Goal: Information Seeking & Learning: Understand process/instructions

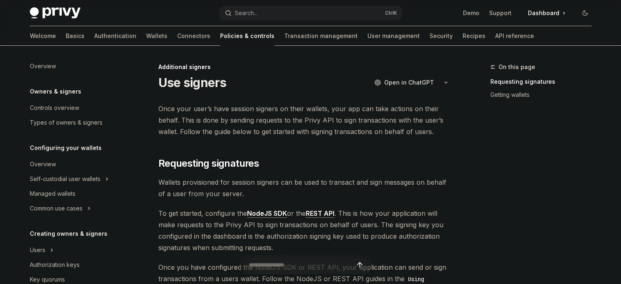
scroll to position [274, 0]
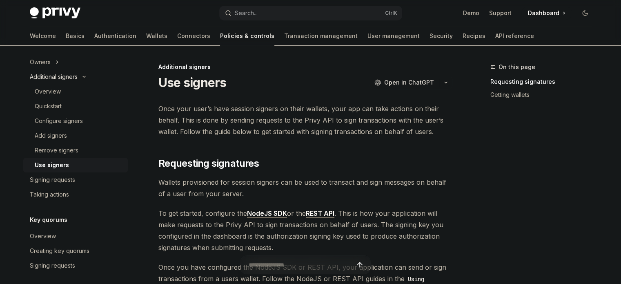
click at [42, 82] on button "Additional signers" at bounding box center [75, 76] width 105 height 15
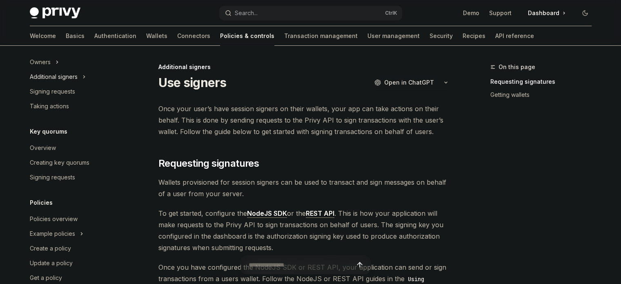
click at [42, 82] on button "Additional signers" at bounding box center [75, 76] width 105 height 15
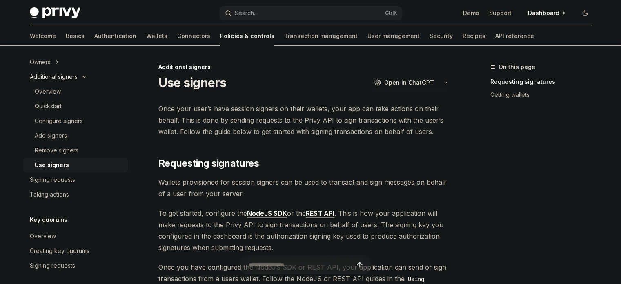
click at [40, 76] on div "Additional signers" at bounding box center [54, 77] width 48 height 10
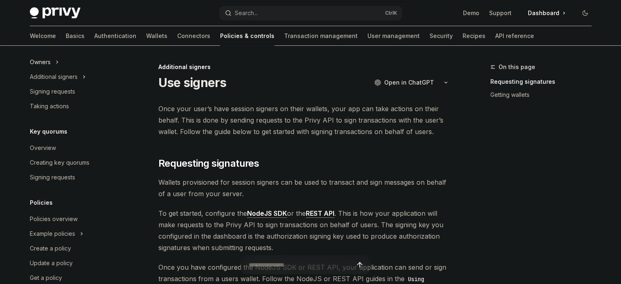
click at [42, 62] on div "Owners" at bounding box center [40, 62] width 21 height 10
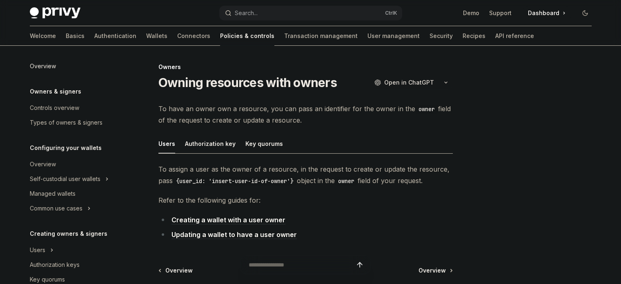
click at [41, 66] on div "Overview" at bounding box center [43, 66] width 26 height 10
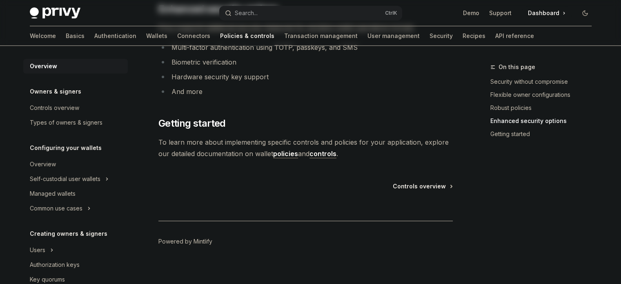
scroll to position [763, 0]
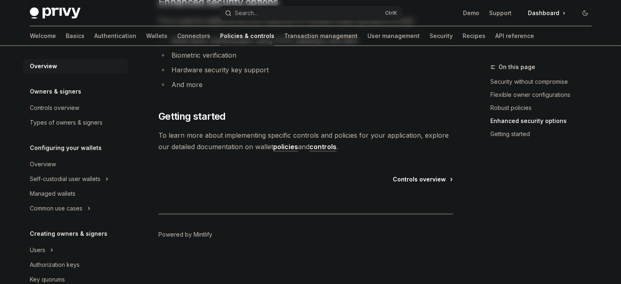
click at [433, 181] on span "Controls overview" at bounding box center [419, 179] width 53 height 8
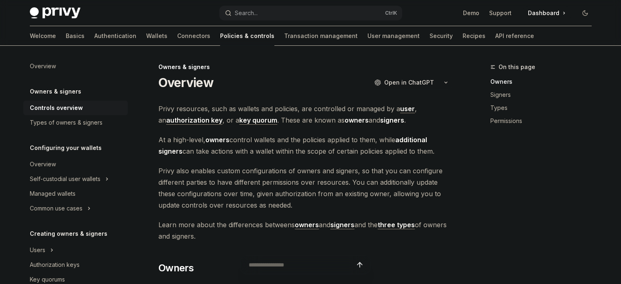
click at [400, 109] on strong "user" at bounding box center [407, 109] width 15 height 8
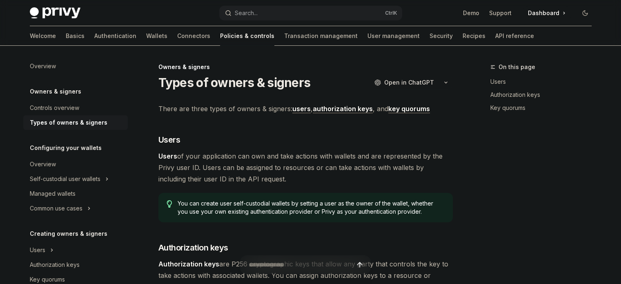
scroll to position [72, 0]
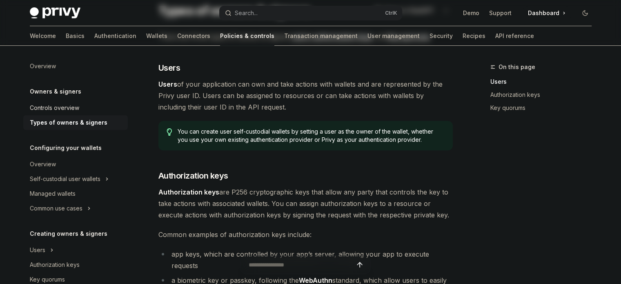
click at [65, 106] on div "Controls overview" at bounding box center [54, 108] width 49 height 10
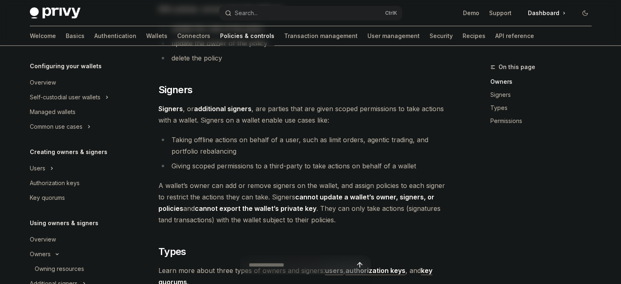
scroll to position [449, 0]
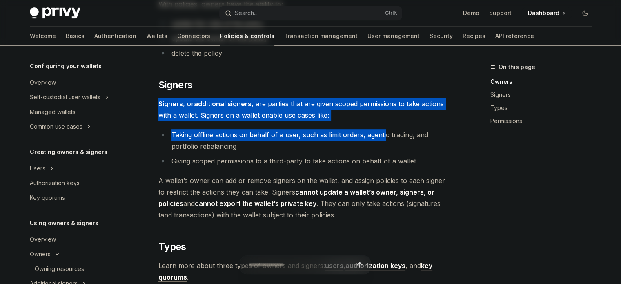
click at [383, 124] on div "Privy resources, such as wallets and policies, are controlled or managed by a u…" at bounding box center [305, 58] width 294 height 809
click at [378, 125] on div "Privy resources, such as wallets and policies, are controlled or managed by a u…" at bounding box center [305, 58] width 294 height 809
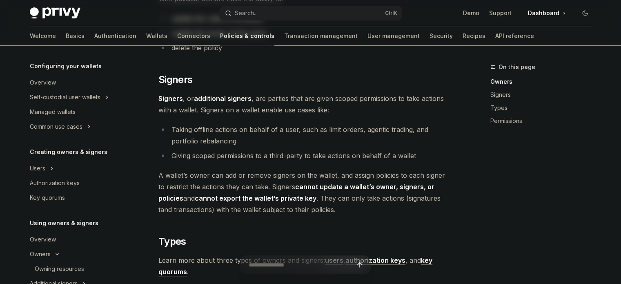
scroll to position [531, 0]
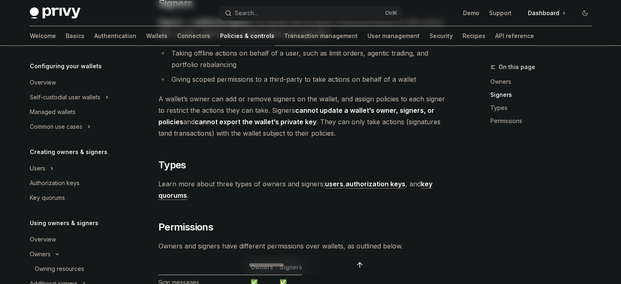
click at [331, 184] on strong "users" at bounding box center [334, 184] width 18 height 8
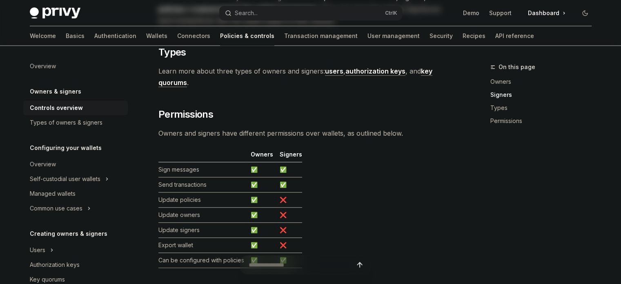
scroll to position [694, 0]
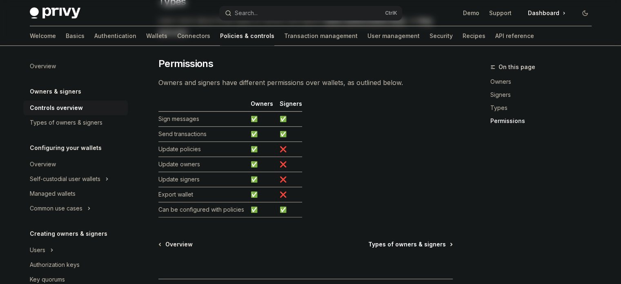
click at [377, 241] on span "Types of owners & signers" at bounding box center [407, 244] width 78 height 8
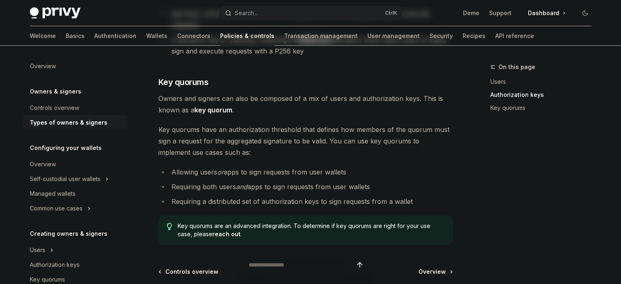
scroll to position [327, 0]
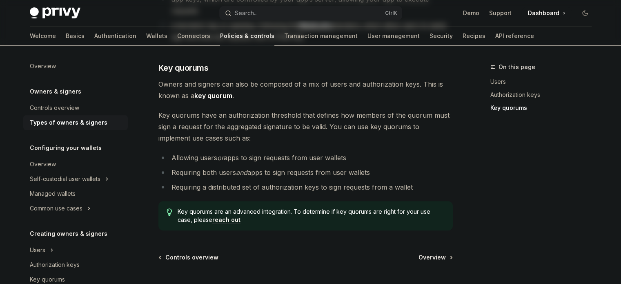
click at [221, 216] on link "reach out" at bounding box center [226, 219] width 28 height 7
click at [188, 167] on li "Requiring both users and apps to sign requests from user wallets" at bounding box center [305, 172] width 294 height 11
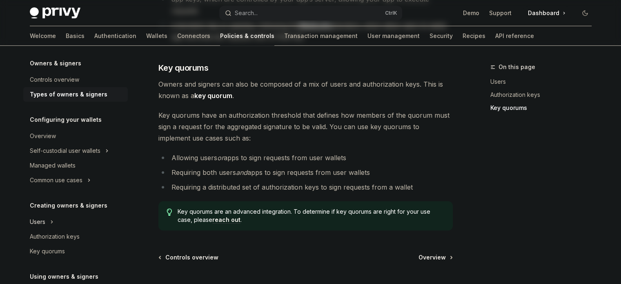
scroll to position [41, 0]
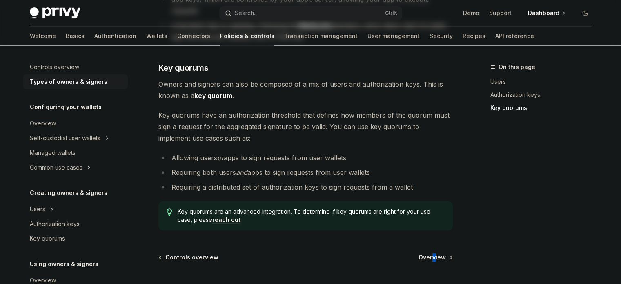
click at [435, 241] on div "Owners & signers Types of owners & signers OpenAI Open in ChatGPT OpenAI Open i…" at bounding box center [229, 48] width 451 height 627
click at [419, 253] on span "Overview" at bounding box center [432, 257] width 27 height 8
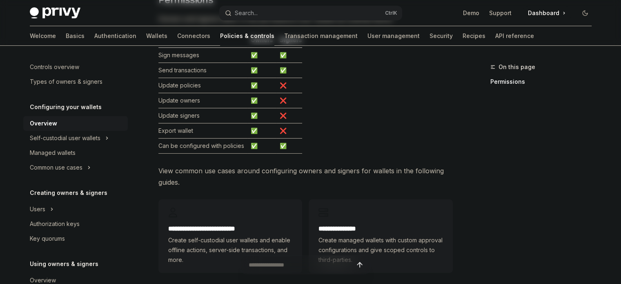
scroll to position [245, 0]
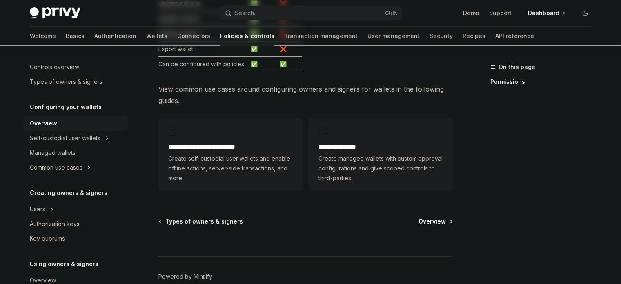
click at [436, 221] on span "Overview" at bounding box center [432, 221] width 27 height 8
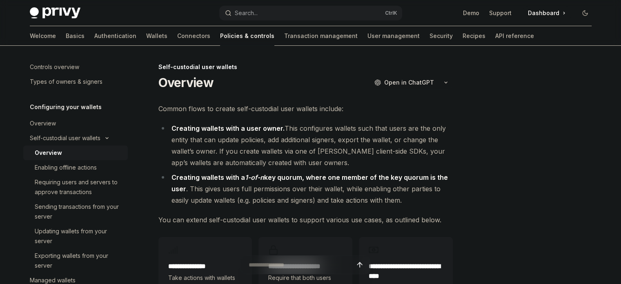
scroll to position [41, 0]
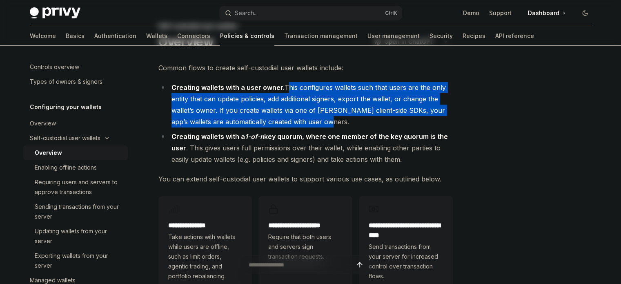
drag, startPoint x: 284, startPoint y: 87, endPoint x: 319, endPoint y: 120, distance: 48.2
click at [319, 120] on li "Creating wallets with a user owner. This configures wallets such that users are…" at bounding box center [305, 105] width 294 height 46
click at [306, 125] on div at bounding box center [306, 125] width 0 height 0
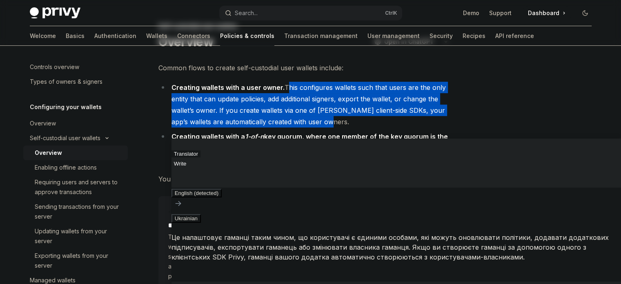
click at [329, 97] on li "Creating wallets with a user owner. This configures wallets such that users are…" at bounding box center [305, 105] width 294 height 46
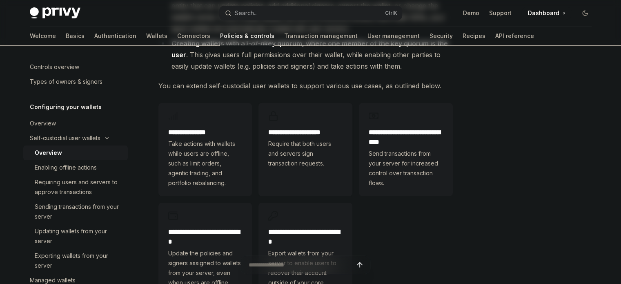
scroll to position [123, 0]
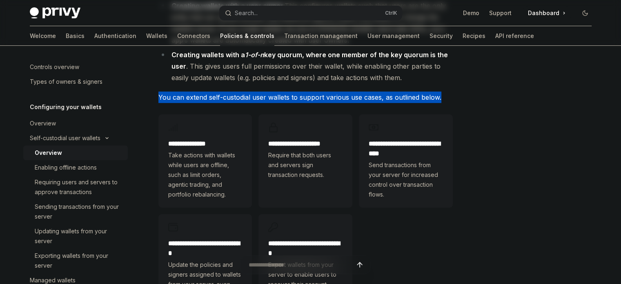
drag, startPoint x: 156, startPoint y: 95, endPoint x: 446, endPoint y: 94, distance: 289.6
click at [446, 94] on div "**********" at bounding box center [229, 196] width 451 height 513
click at [439, 101] on div at bounding box center [439, 101] width 0 height 0
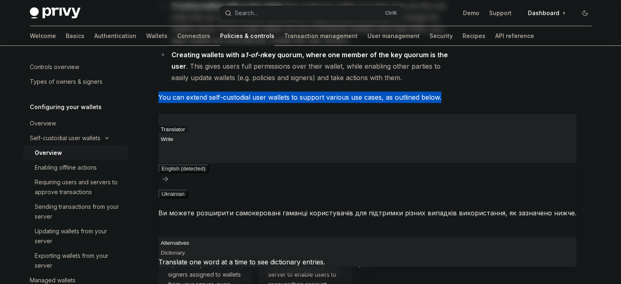
click at [407, 96] on span "You can extend self-custodial user wallets to support various use cases, as out…" at bounding box center [305, 96] width 294 height 11
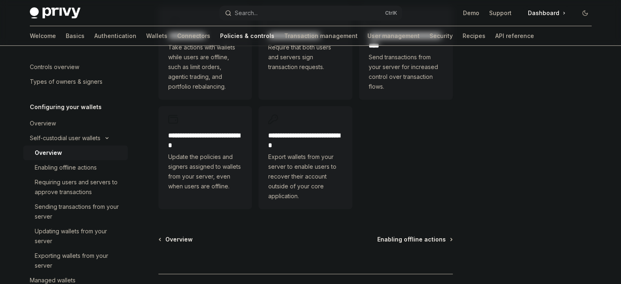
scroll to position [245, 0]
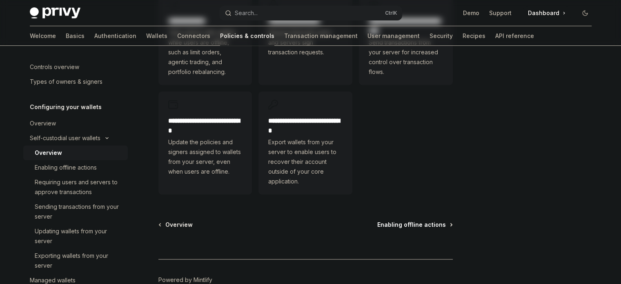
click at [400, 225] on span "Enabling offline actions" at bounding box center [411, 225] width 69 height 8
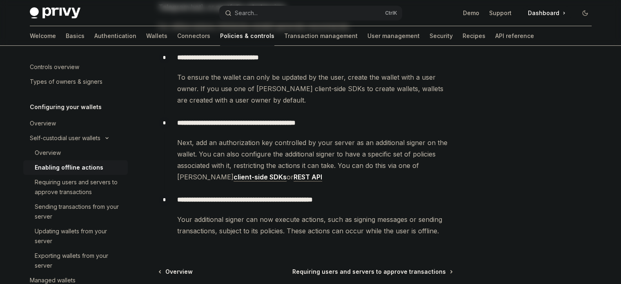
scroll to position [163, 0]
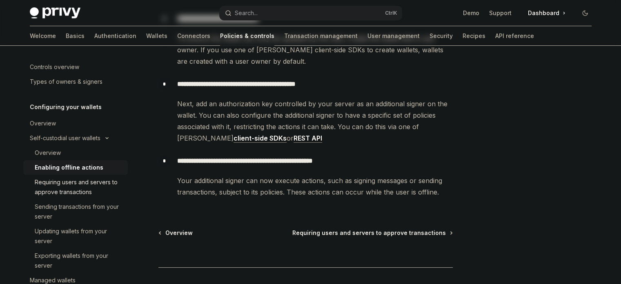
click at [82, 185] on div "Requiring users and servers to approve transactions" at bounding box center [79, 187] width 88 height 20
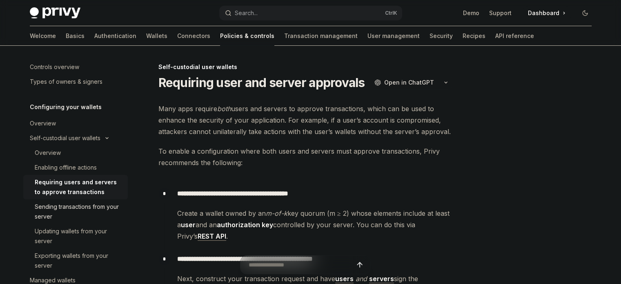
click at [69, 207] on div "Sending transactions from your server" at bounding box center [79, 212] width 88 height 20
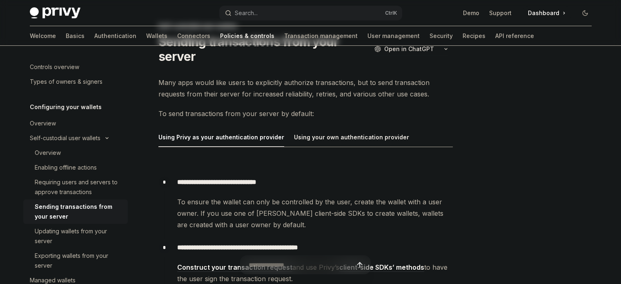
scroll to position [82, 0]
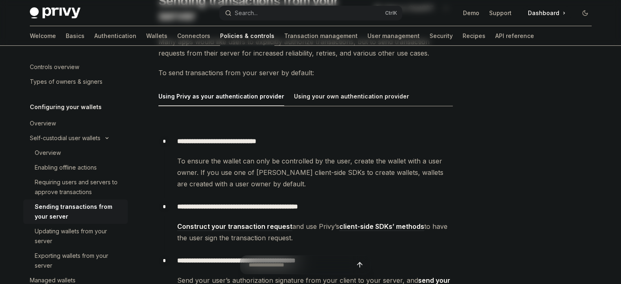
click at [390, 223] on link "client-side SDKs’ methods" at bounding box center [381, 226] width 85 height 9
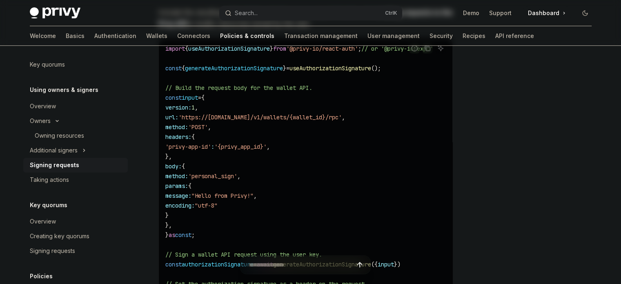
scroll to position [320, 0]
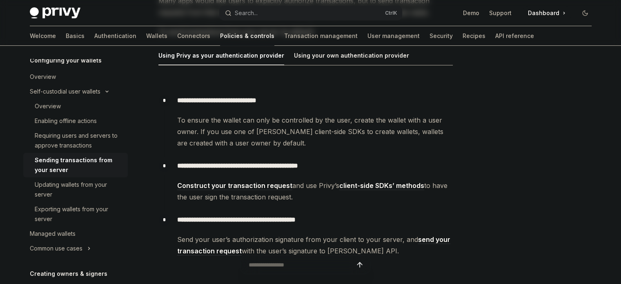
scroll to position [163, 0]
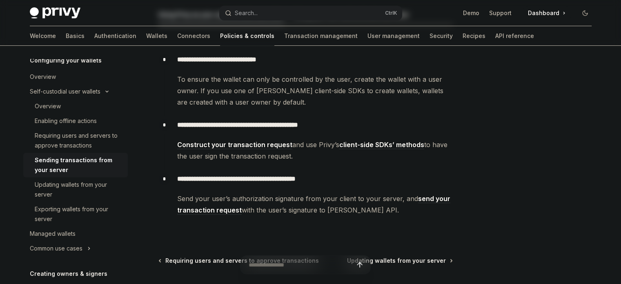
click at [425, 195] on link "send your transaction request" at bounding box center [313, 204] width 273 height 20
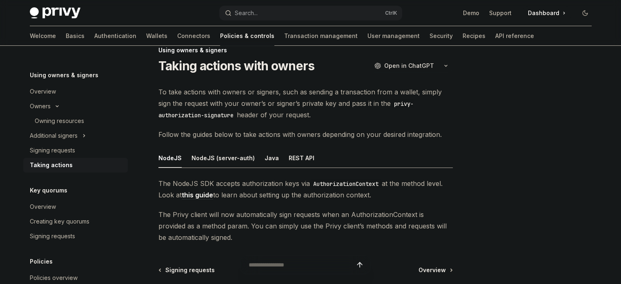
scroll to position [107, 0]
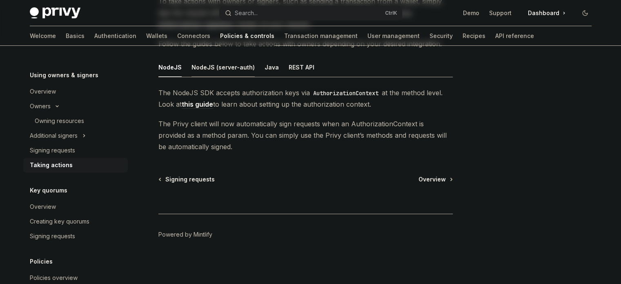
click at [199, 67] on div "NodeJS (server-auth)" at bounding box center [223, 67] width 63 height 19
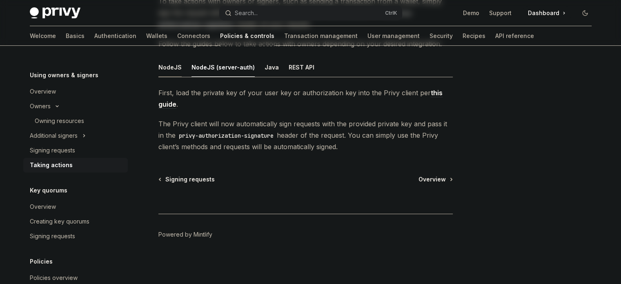
click at [175, 69] on div "NodeJS" at bounding box center [169, 67] width 23 height 19
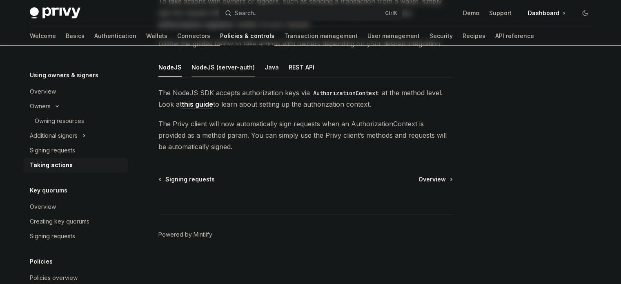
click at [227, 71] on div "NodeJS (server-auth)" at bounding box center [223, 67] width 63 height 19
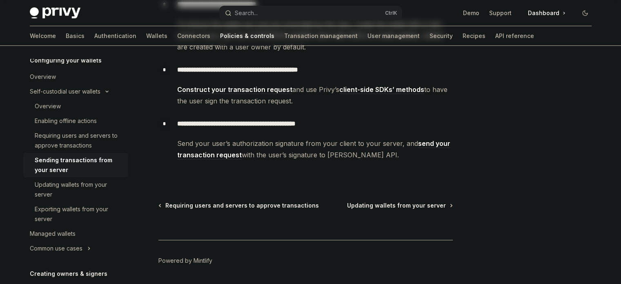
scroll to position [245, 0]
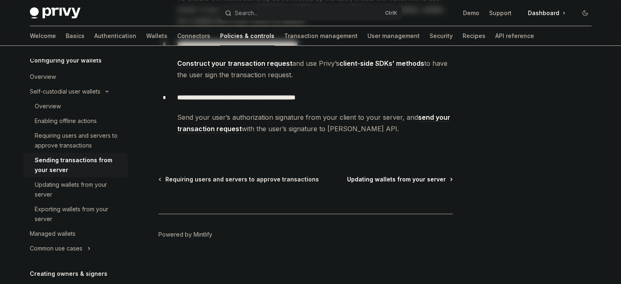
click at [402, 180] on span "Updating wallets from your server" at bounding box center [396, 179] width 99 height 8
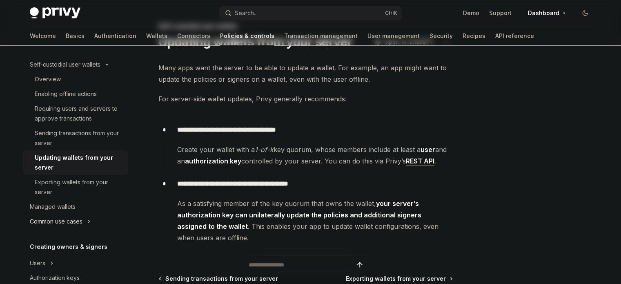
scroll to position [128, 0]
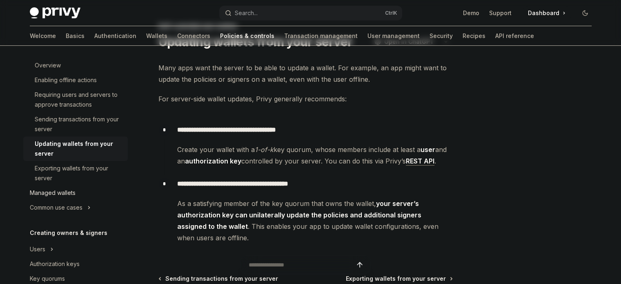
click at [56, 192] on div "Managed wallets" at bounding box center [53, 193] width 46 height 10
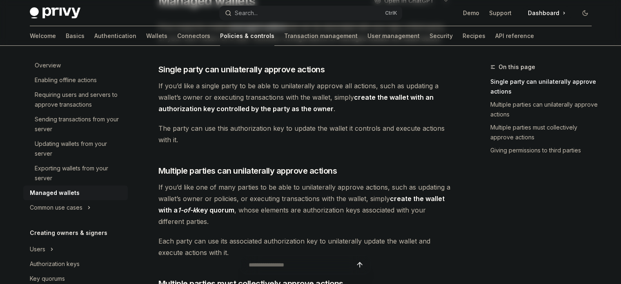
scroll to position [123, 0]
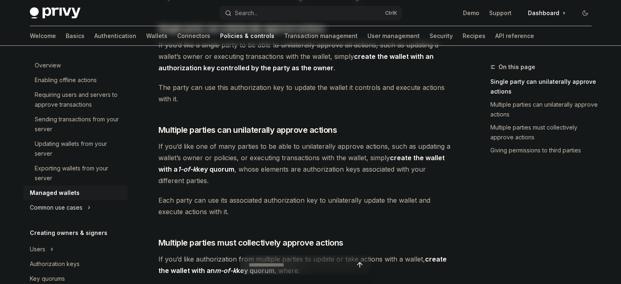
click at [85, 206] on button "Common use cases" at bounding box center [75, 207] width 105 height 15
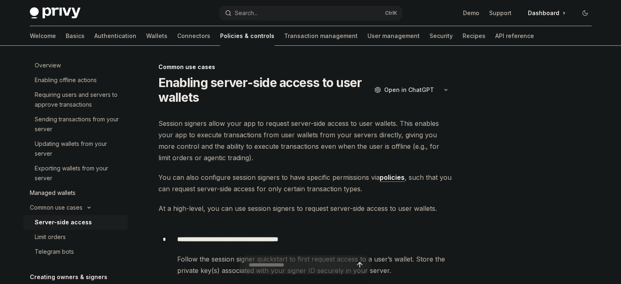
click at [57, 196] on div "Managed wallets" at bounding box center [53, 193] width 46 height 10
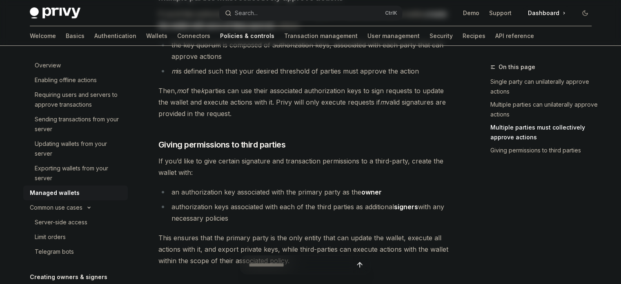
scroll to position [482, 0]
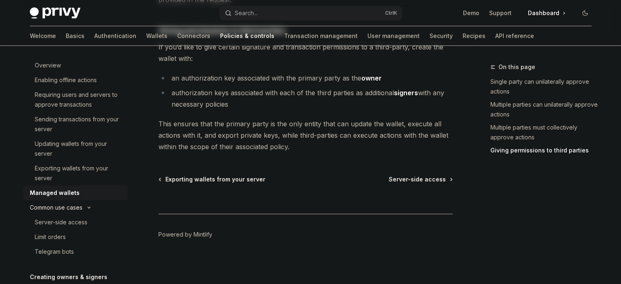
click at [61, 208] on div "Common use cases" at bounding box center [56, 208] width 53 height 10
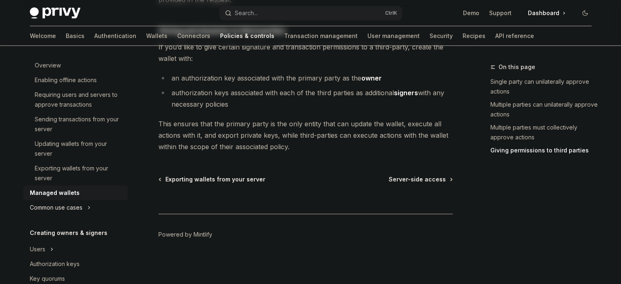
click at [61, 207] on div "Common use cases" at bounding box center [56, 208] width 53 height 10
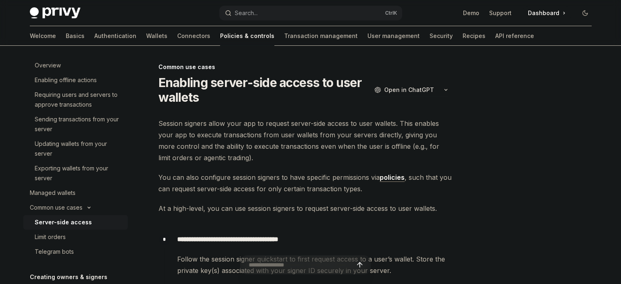
click at [51, 220] on div "Server-side access" at bounding box center [63, 222] width 57 height 10
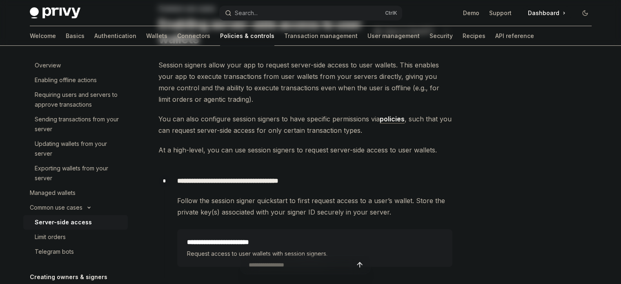
scroll to position [41, 0]
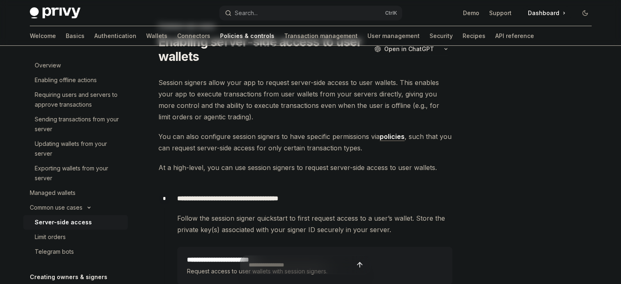
click at [386, 135] on link "policies" at bounding box center [392, 136] width 25 height 9
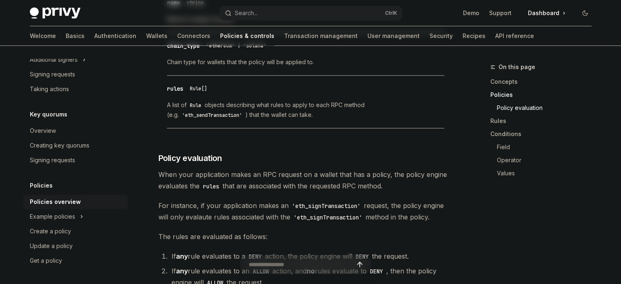
scroll to position [939, 0]
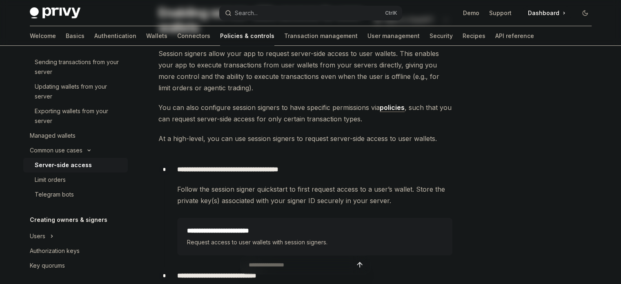
scroll to position [82, 0]
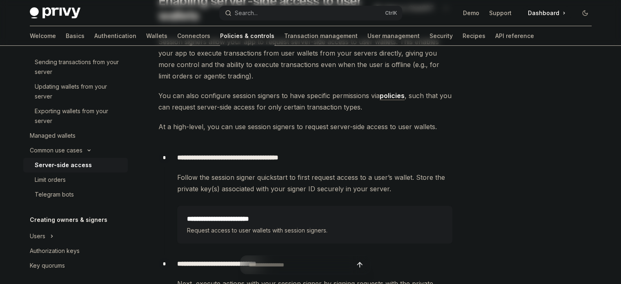
click at [249, 220] on h2 "**********" at bounding box center [315, 219] width 256 height 10
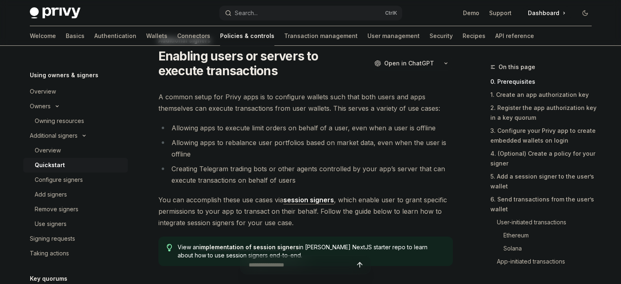
scroll to position [41, 0]
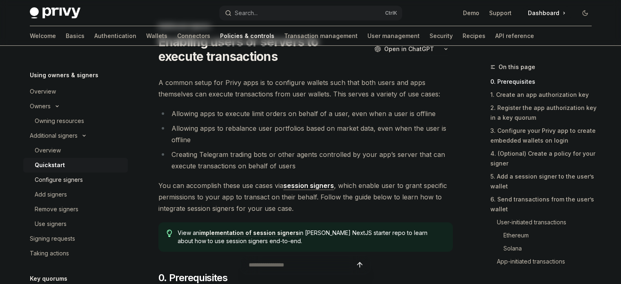
click at [64, 179] on div "Configure signers" at bounding box center [59, 180] width 48 height 10
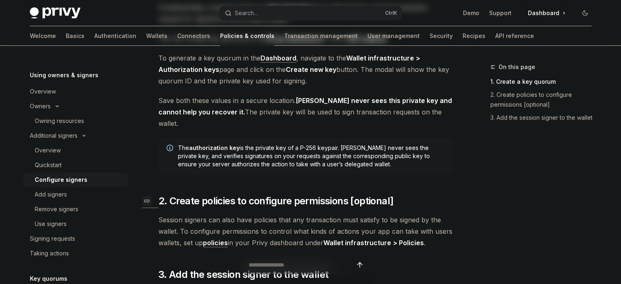
scroll to position [245, 0]
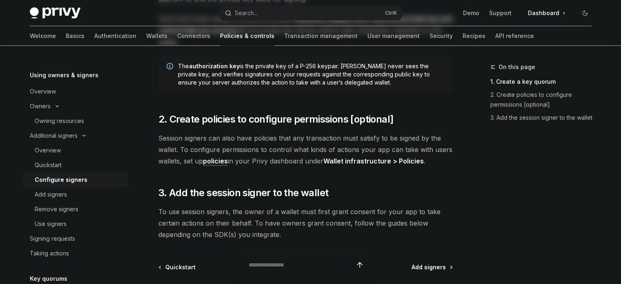
click at [428, 263] on span "Add signers" at bounding box center [429, 267] width 34 height 8
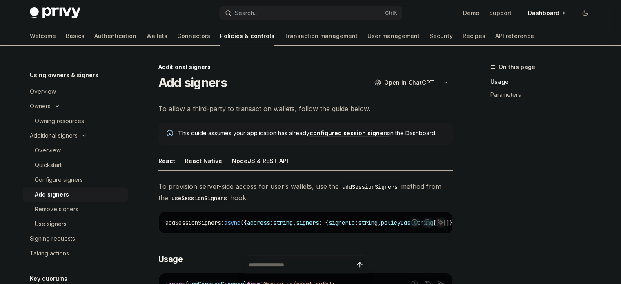
click at [199, 158] on div "React Native" at bounding box center [203, 160] width 37 height 19
click at [232, 163] on div "NodeJS & REST API" at bounding box center [260, 160] width 56 height 19
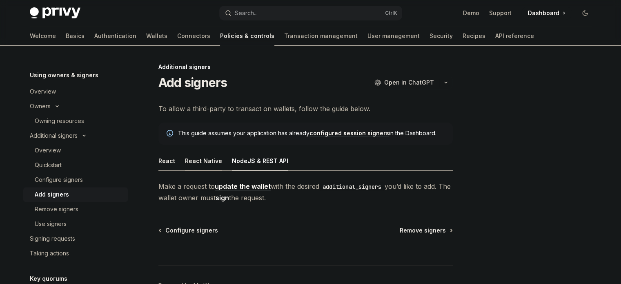
click at [201, 161] on div "React Native" at bounding box center [203, 160] width 37 height 19
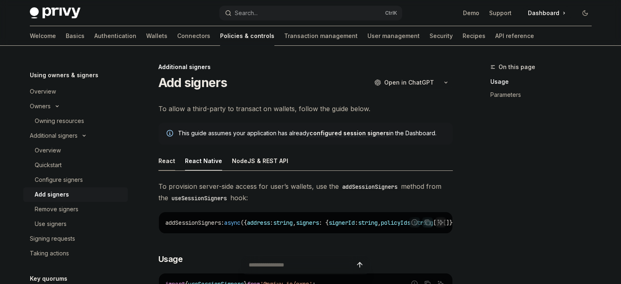
click at [163, 155] on div "React" at bounding box center [166, 160] width 17 height 19
click at [195, 163] on div "React Native" at bounding box center [203, 160] width 37 height 19
click at [247, 161] on div "NodeJS & REST API" at bounding box center [260, 160] width 56 height 19
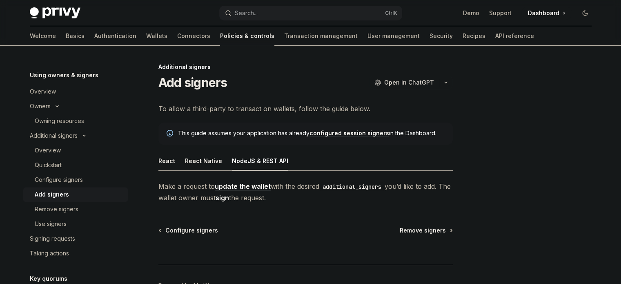
click at [175, 164] on ul "React React Native NodeJS & REST API" at bounding box center [305, 161] width 294 height 20
click at [169, 162] on div "React" at bounding box center [166, 160] width 17 height 19
type textarea "*"
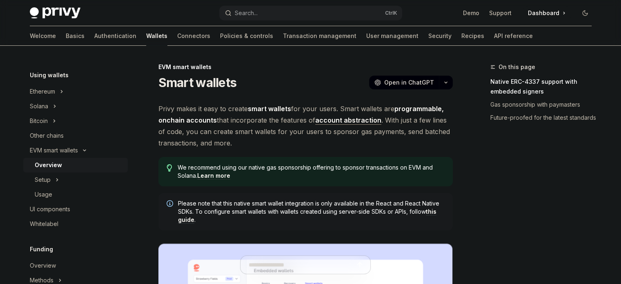
scroll to position [41, 0]
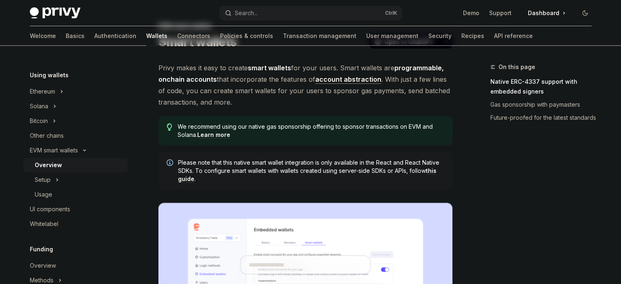
click at [223, 133] on link "Learn more" at bounding box center [213, 134] width 33 height 7
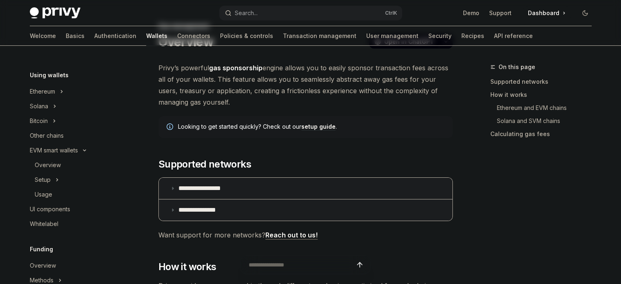
type textarea "*"
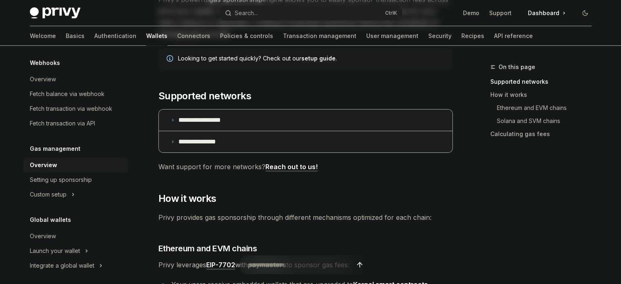
scroll to position [123, 0]
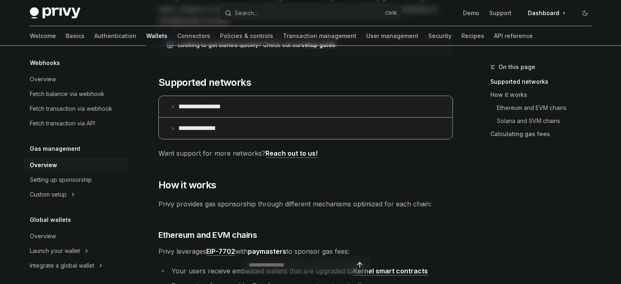
click at [238, 131] on summary "**********" at bounding box center [306, 128] width 294 height 21
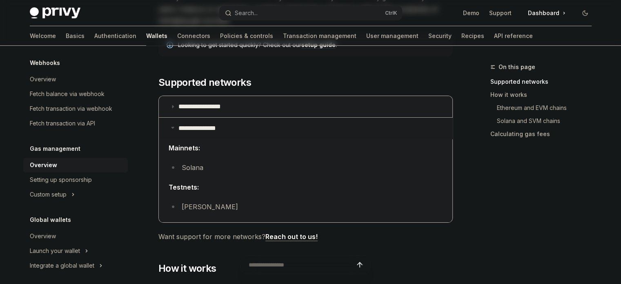
click at [238, 131] on summary "**********" at bounding box center [306, 128] width 294 height 21
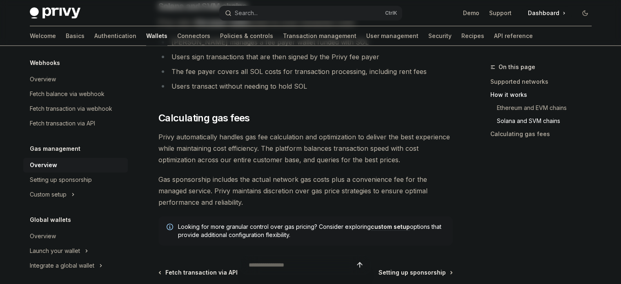
scroll to position [613, 0]
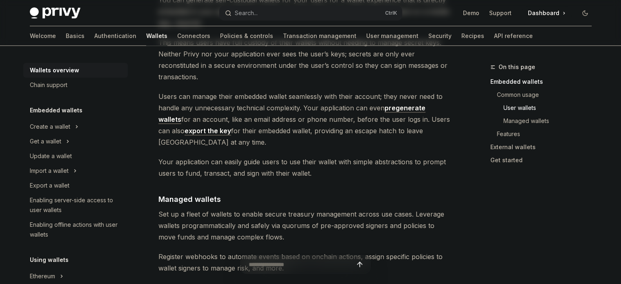
scroll to position [694, 0]
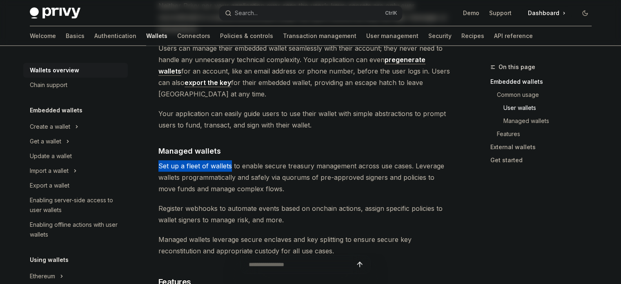
drag, startPoint x: 159, startPoint y: 132, endPoint x: 230, endPoint y: 130, distance: 71.5
click at [230, 160] on span "Set up a fleet of wallets to enable secure treasury management across use cases…" at bounding box center [305, 177] width 294 height 34
click at [230, 135] on div at bounding box center [230, 135] width 0 height 0
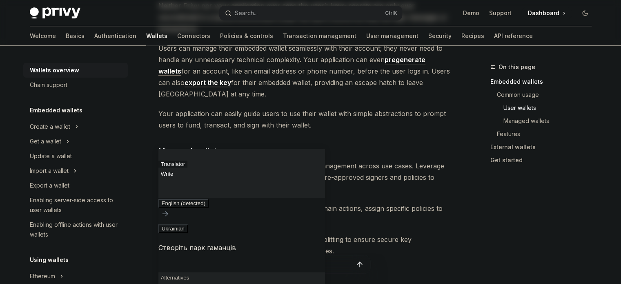
click at [276, 160] on span "Set up a fleet of wallets to enable secure treasury management across use cases…" at bounding box center [305, 177] width 294 height 34
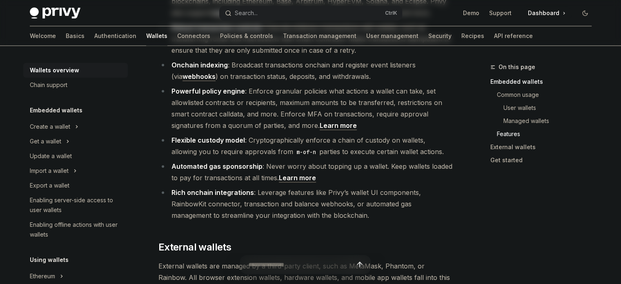
scroll to position [1225, 0]
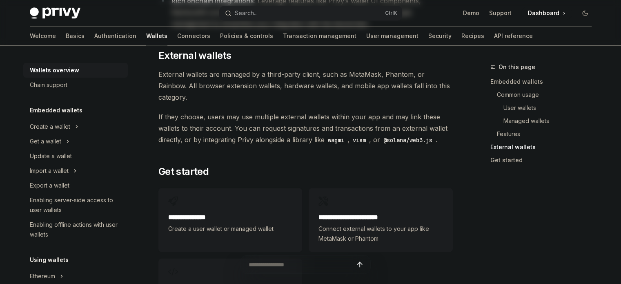
click at [217, 212] on h2 "**********" at bounding box center [230, 217] width 124 height 10
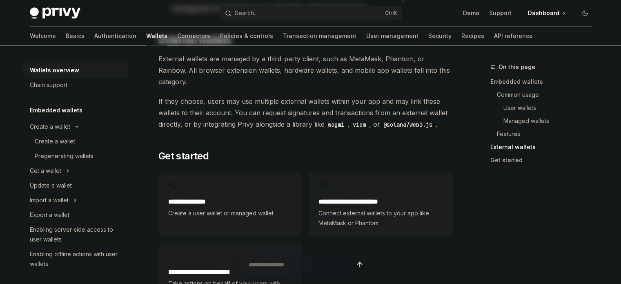
scroll to position [1348, 0]
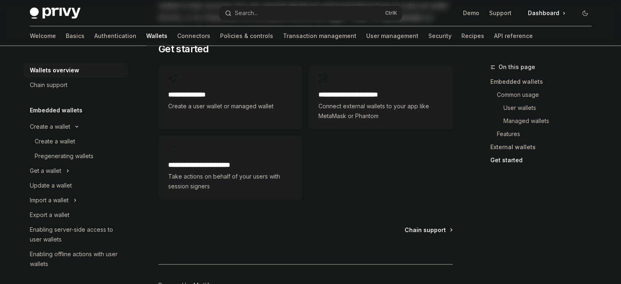
click at [238, 172] on span "Take actions on behalf of your users with session signers" at bounding box center [230, 182] width 124 height 20
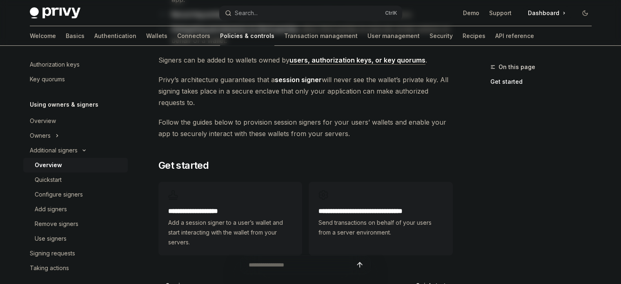
scroll to position [163, 0]
click at [250, 216] on div "**********" at bounding box center [230, 226] width 124 height 41
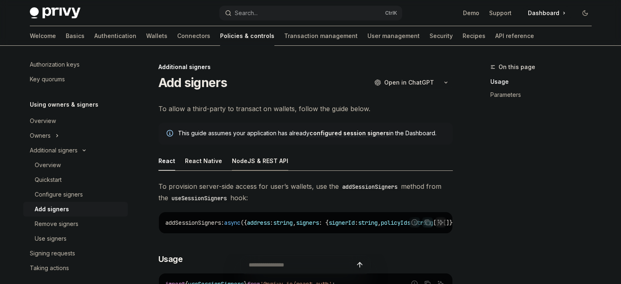
click at [253, 158] on div "NodeJS & REST API" at bounding box center [260, 160] width 56 height 19
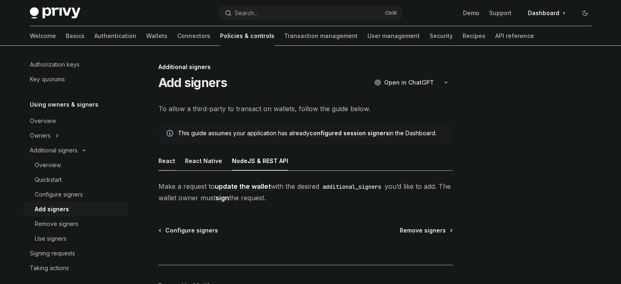
click at [163, 161] on div "React" at bounding box center [166, 160] width 17 height 19
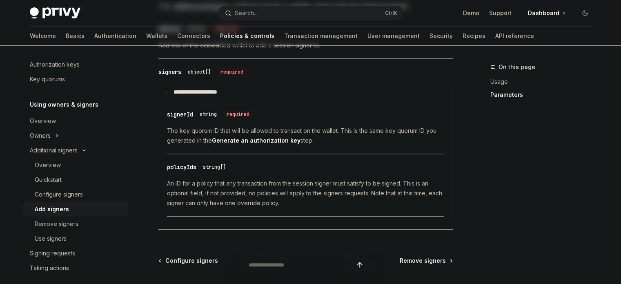
scroll to position [457, 0]
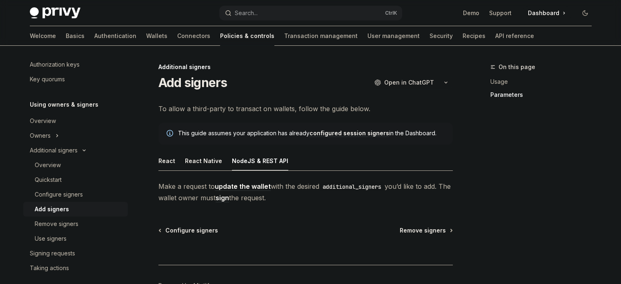
type textarea "*"
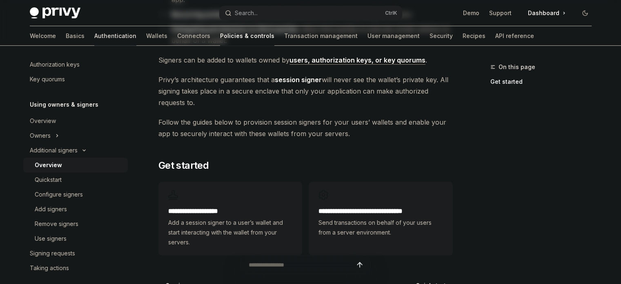
scroll to position [163, 0]
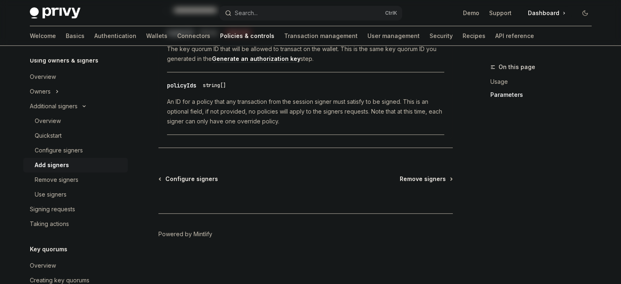
scroll to position [253, 0]
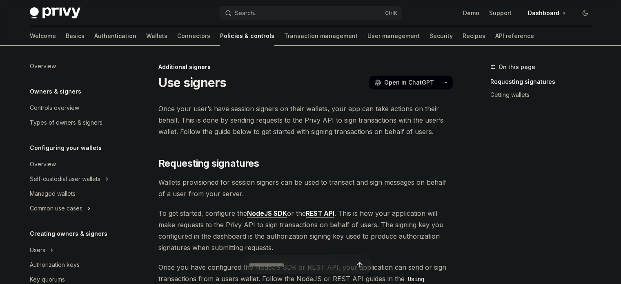
scroll to position [274, 0]
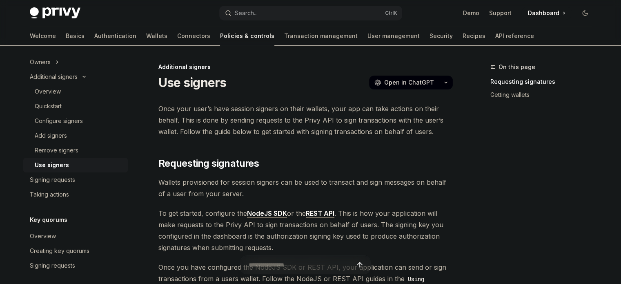
click at [266, 210] on link "NodeJS SDK" at bounding box center [267, 213] width 40 height 9
click at [421, 86] on span "Open in ChatGPT" at bounding box center [409, 82] width 50 height 8
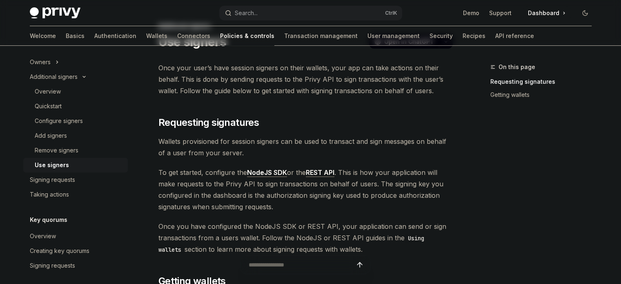
click at [279, 169] on link "NodeJS SDK" at bounding box center [267, 172] width 40 height 9
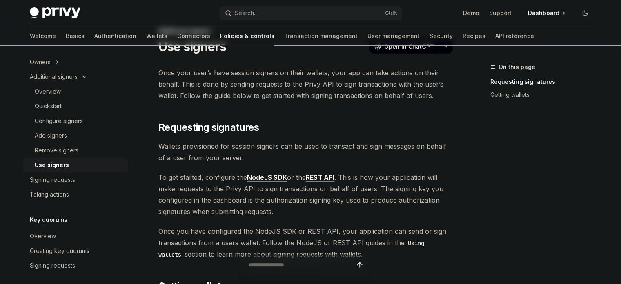
scroll to position [41, 0]
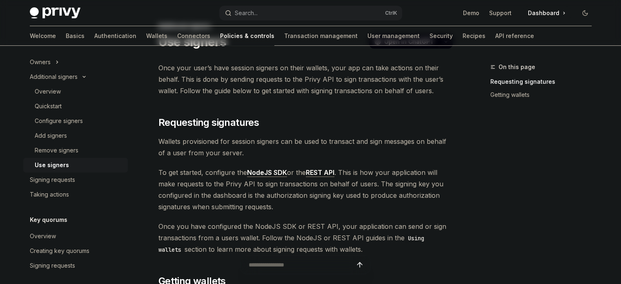
click at [323, 169] on link "REST API" at bounding box center [320, 172] width 29 height 9
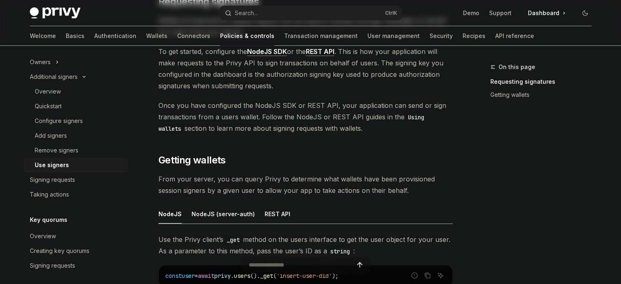
scroll to position [82, 0]
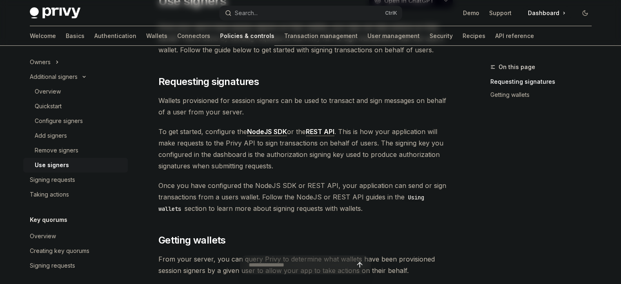
click at [276, 127] on span "To get started, configure the NodeJS SDK or the REST API . This is how your app…" at bounding box center [305, 149] width 294 height 46
click at [275, 128] on link "NodeJS SDK" at bounding box center [267, 131] width 40 height 9
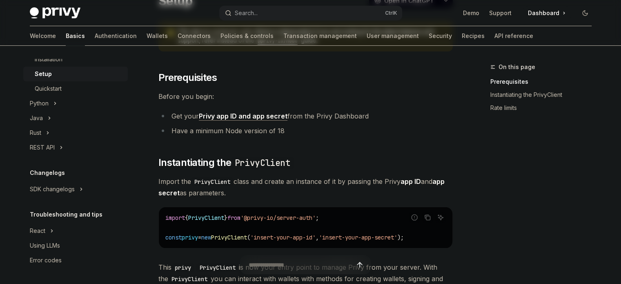
scroll to position [224, 0]
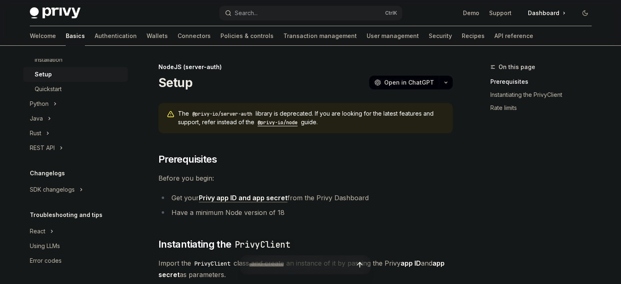
type textarea "*"
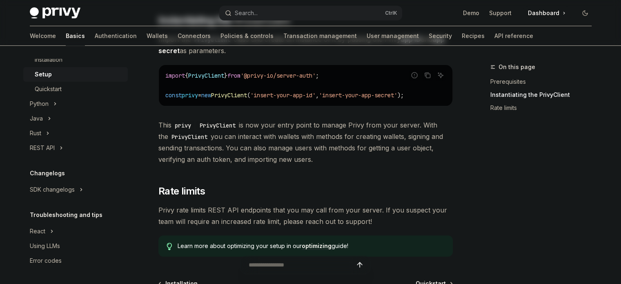
scroll to position [245, 0]
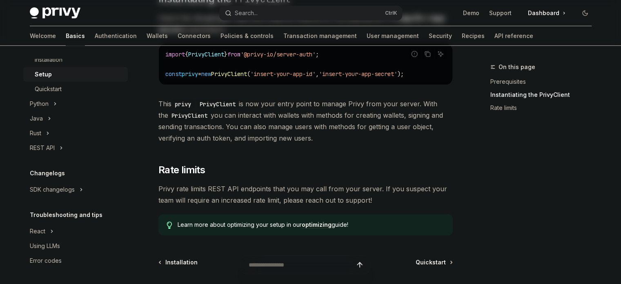
click at [524, 159] on div "On this page Prerequisites Instantiating the PrivyClient Rate limits" at bounding box center [536, 173] width 124 height 222
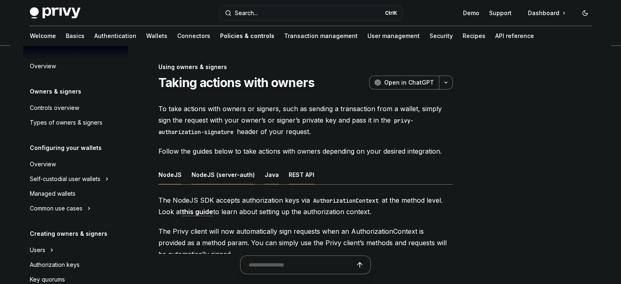
scroll to position [215, 0]
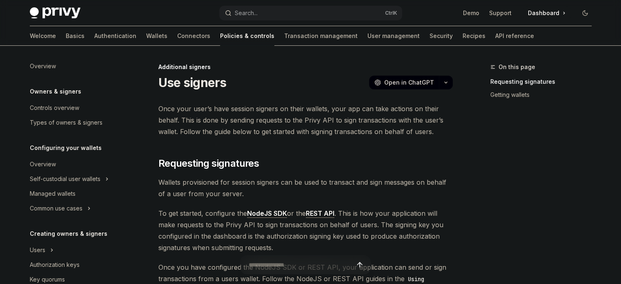
scroll to position [274, 0]
